Goal: Transaction & Acquisition: Purchase product/service

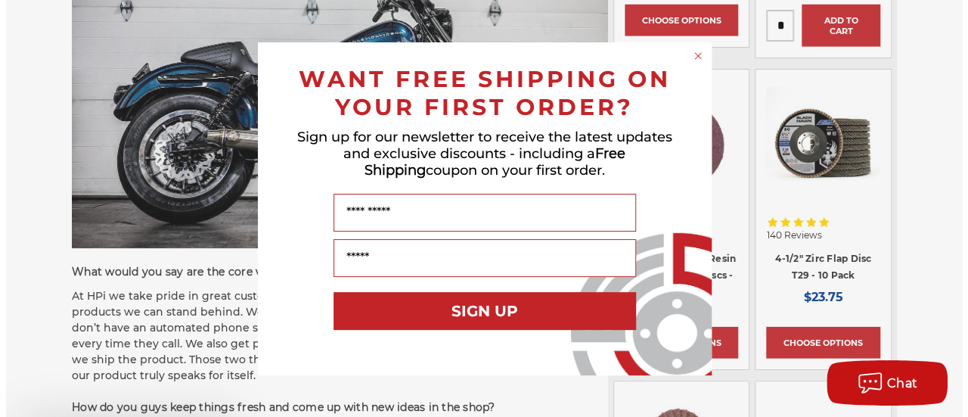
scroll to position [1819, 0]
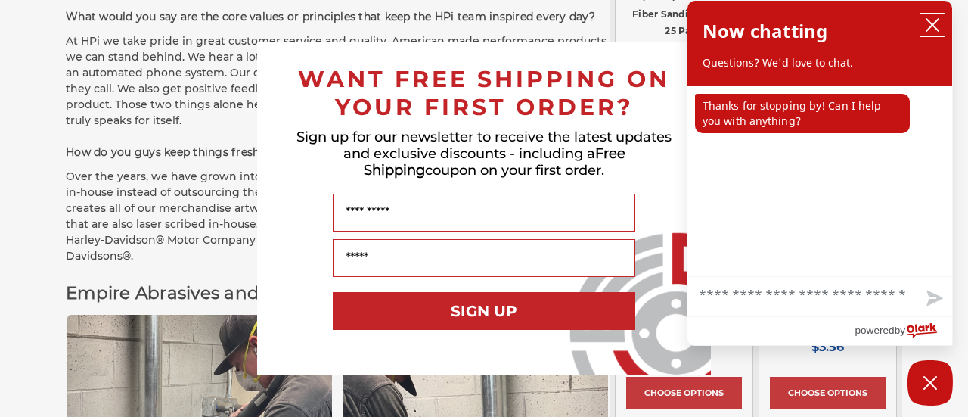
click at [936, 26] on icon "close chatbox" at bounding box center [932, 24] width 15 height 15
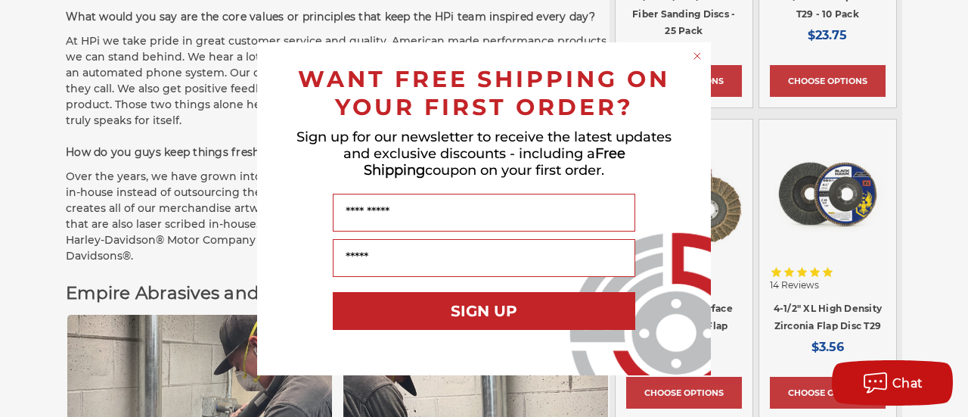
click at [696, 59] on circle "Close dialog" at bounding box center [697, 55] width 14 height 14
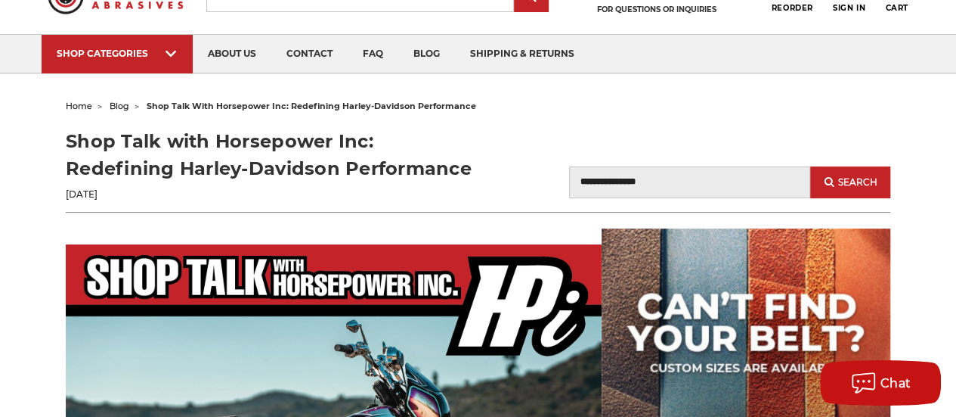
scroll to position [0, 0]
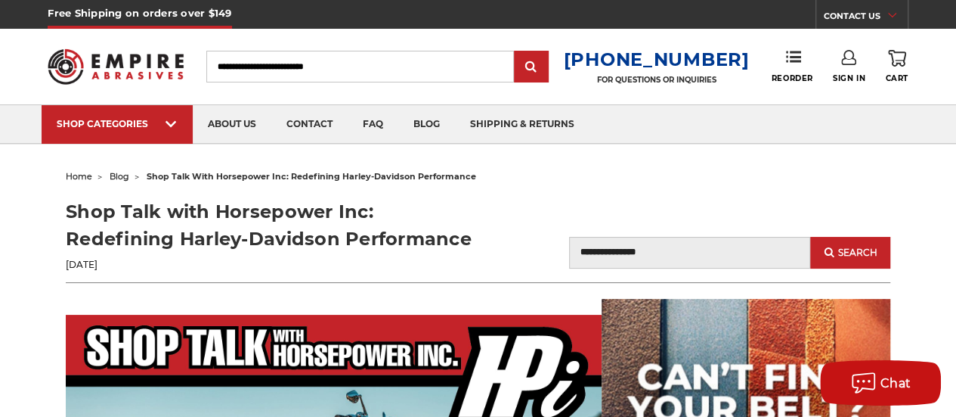
click at [851, 61] on icon at bounding box center [848, 57] width 15 height 15
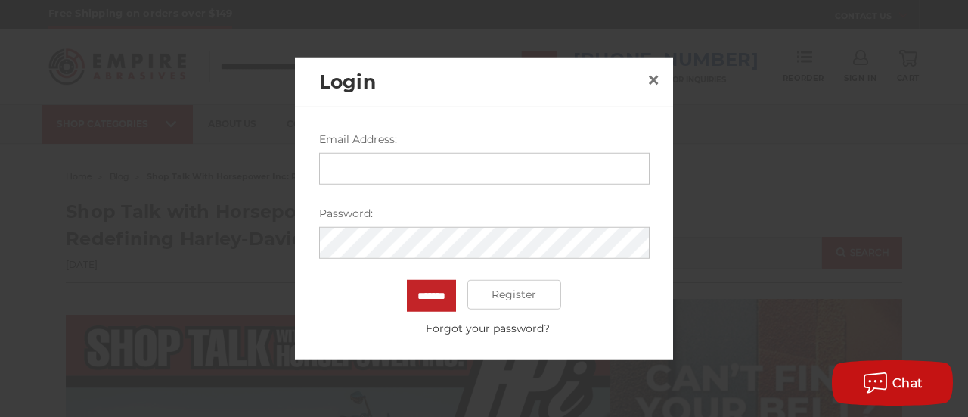
click at [399, 172] on input "Email Address:" at bounding box center [484, 168] width 330 height 32
click at [649, 80] on span "×" at bounding box center [653, 79] width 14 height 29
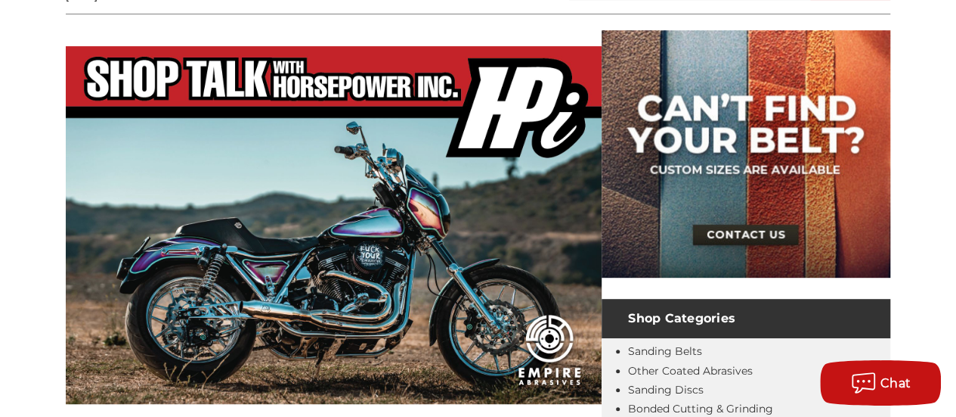
scroll to position [302, 0]
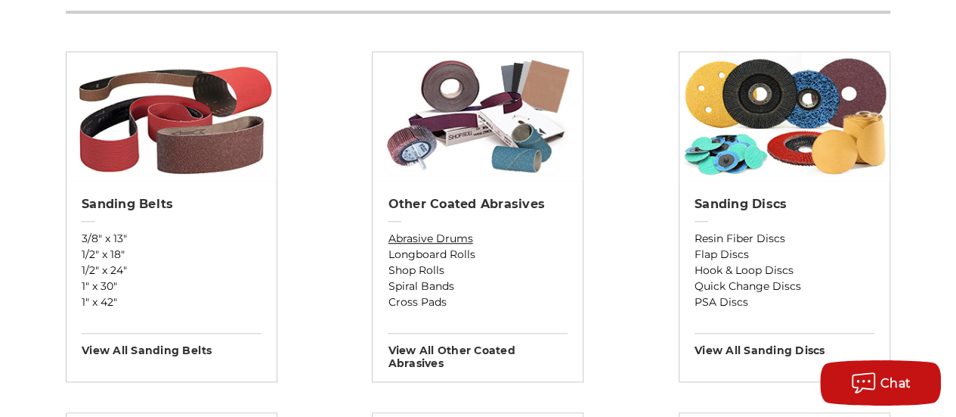
scroll to position [529, 0]
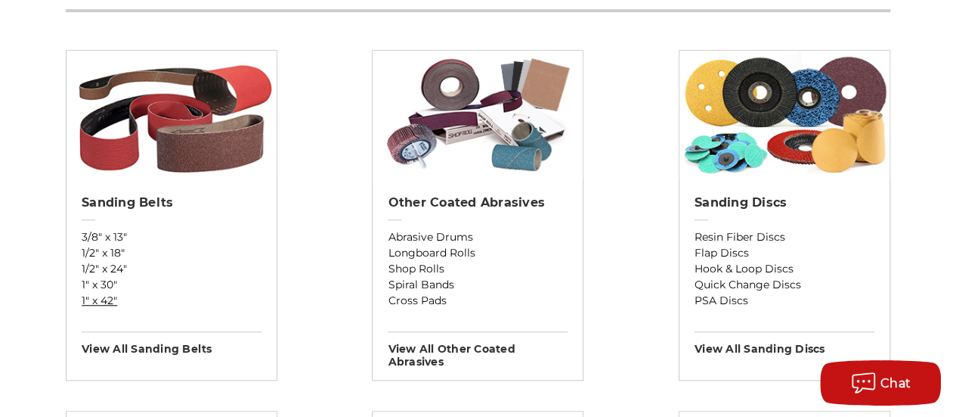
click at [116, 300] on link "1" x 42"" at bounding box center [172, 301] width 180 height 16
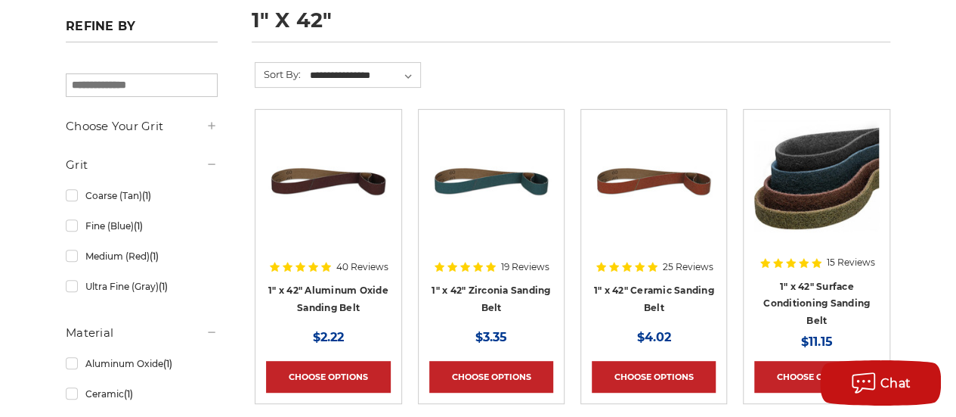
scroll to position [302, 0]
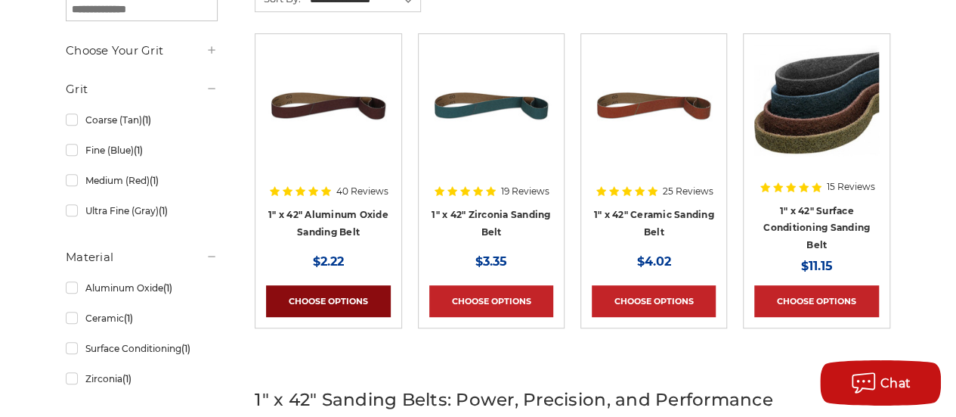
click at [330, 293] on link "Choose Options" at bounding box center [328, 301] width 124 height 32
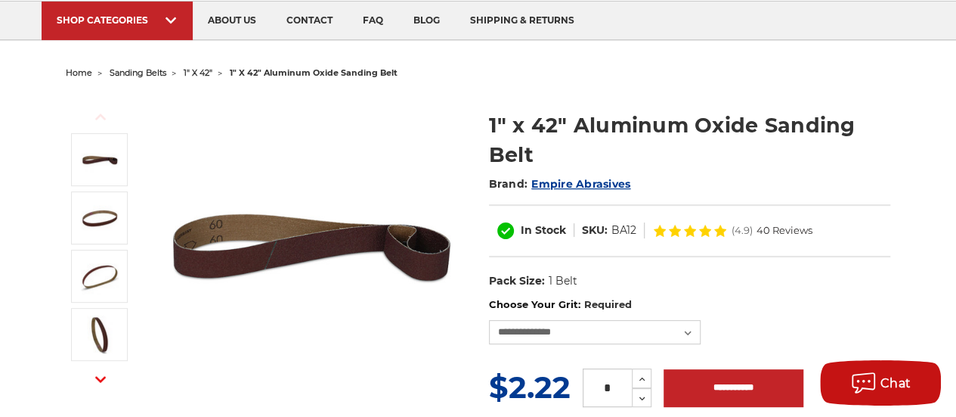
scroll to position [76, 0]
